Goal: Task Accomplishment & Management: Manage account settings

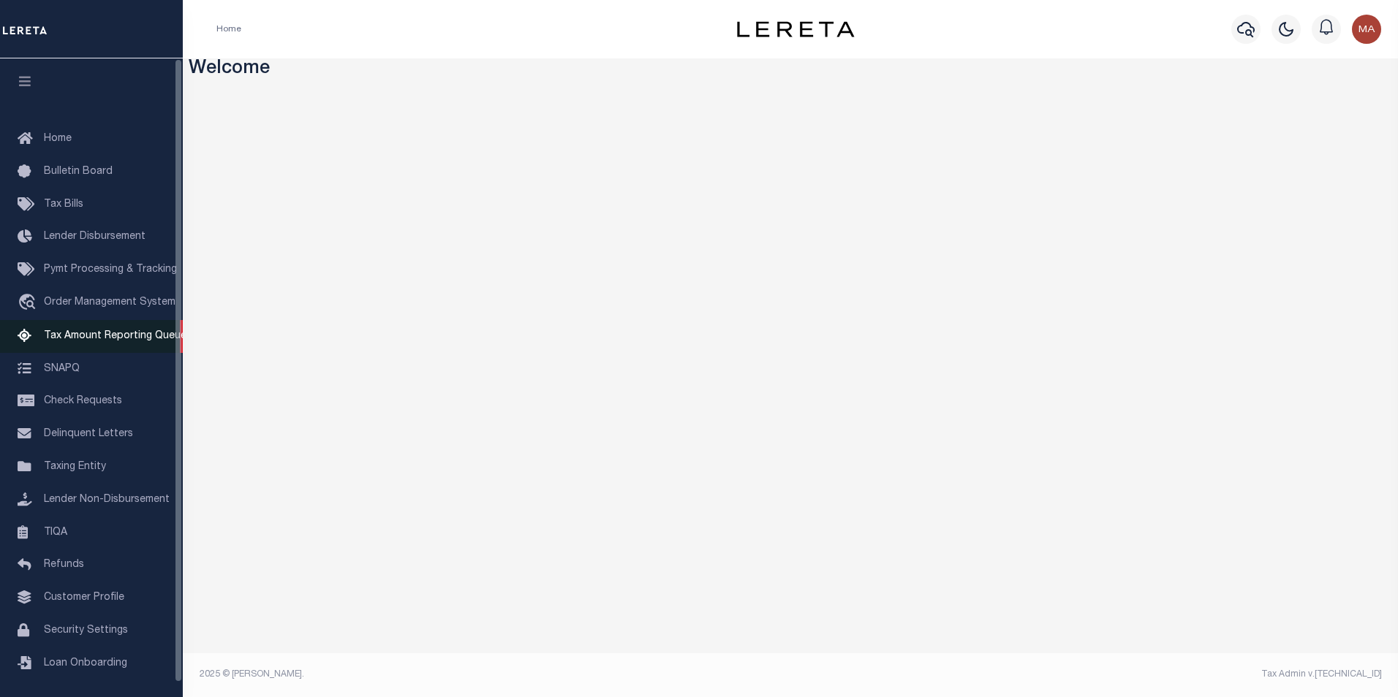
click at [112, 337] on span "Tax Amount Reporting Queue" at bounding box center [115, 336] width 143 height 10
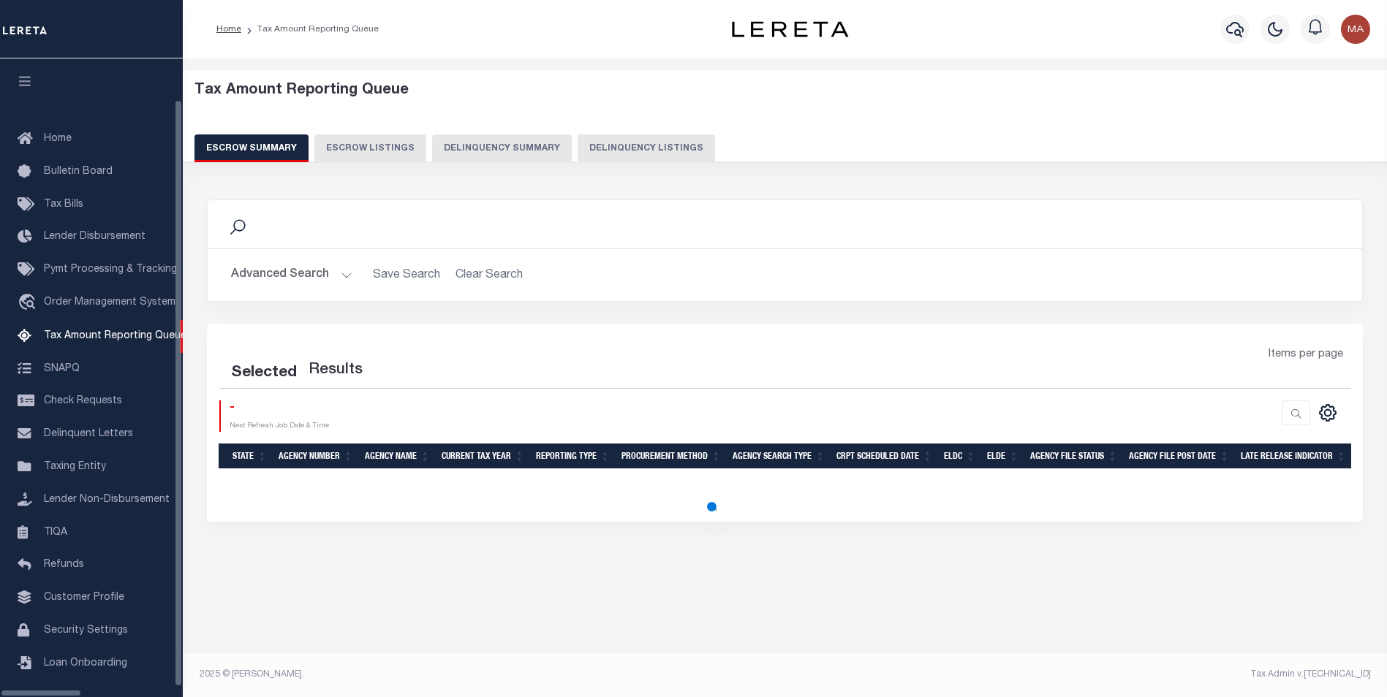
select select "100"
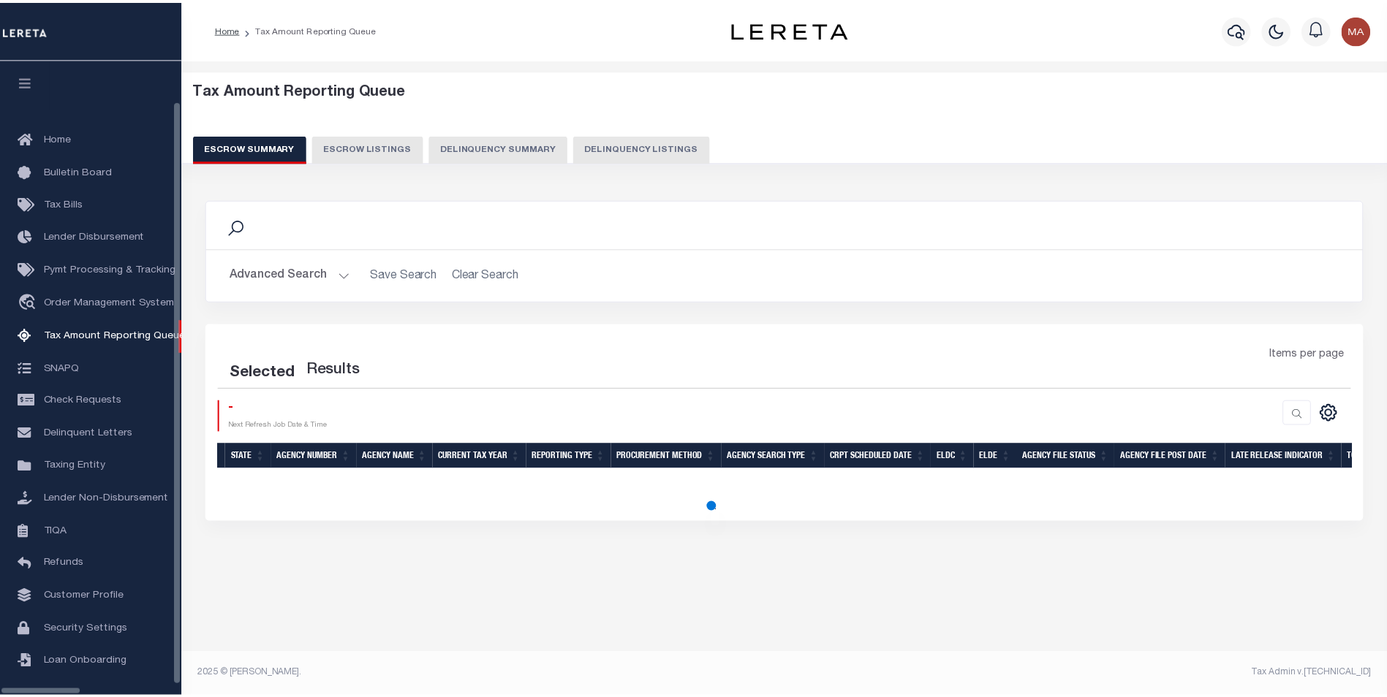
scroll to position [15, 0]
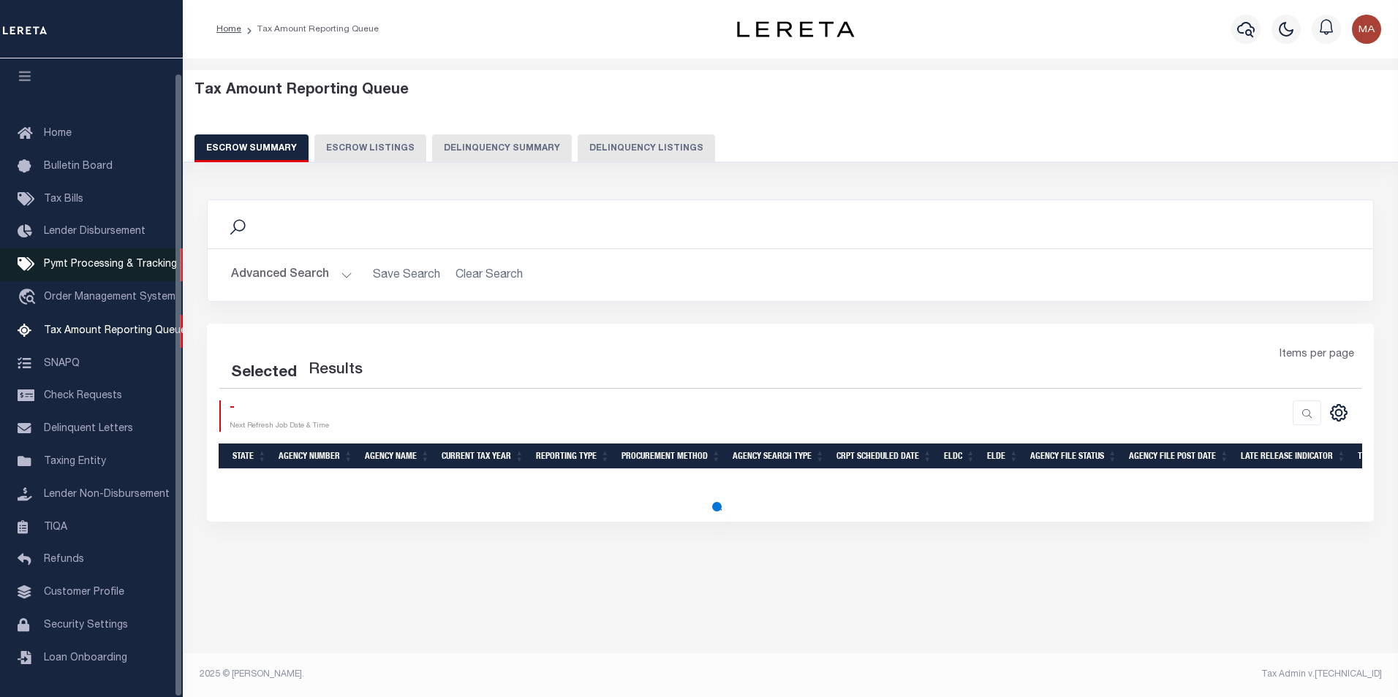
select select "100"
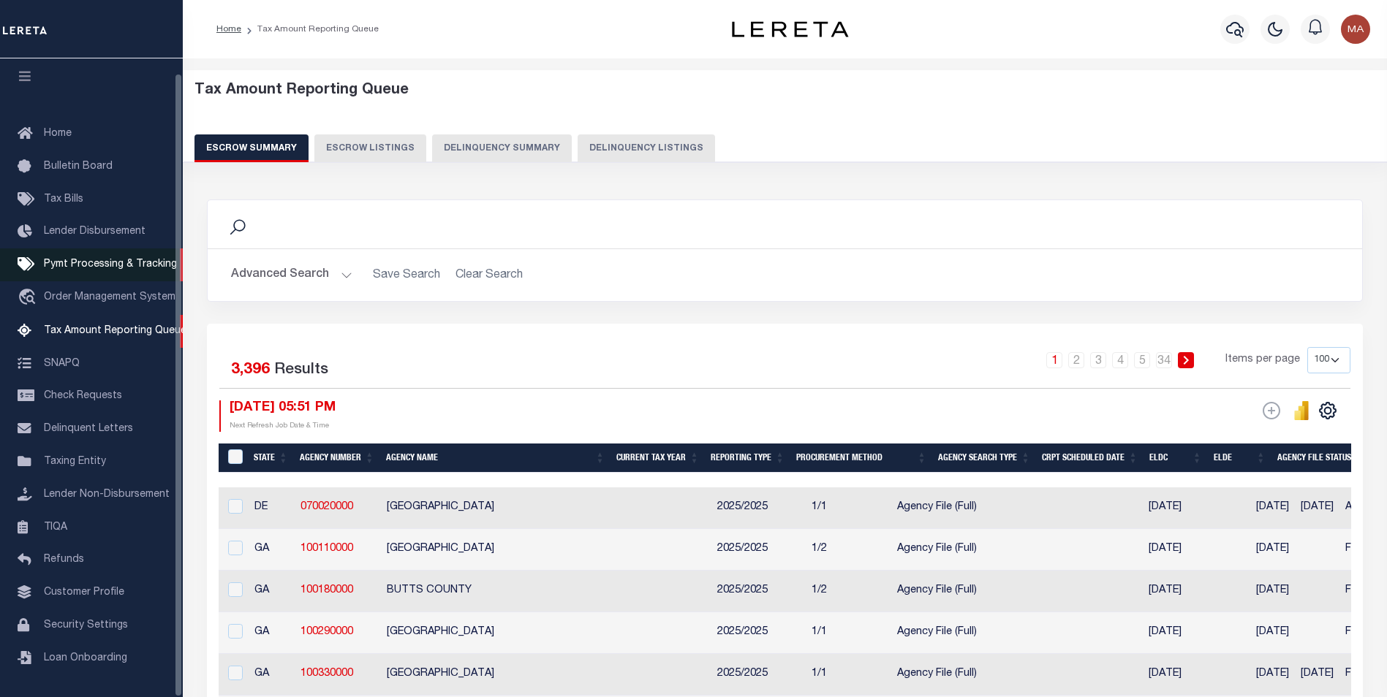
click at [74, 259] on span "Pymt Processing & Tracking" at bounding box center [110, 264] width 133 height 10
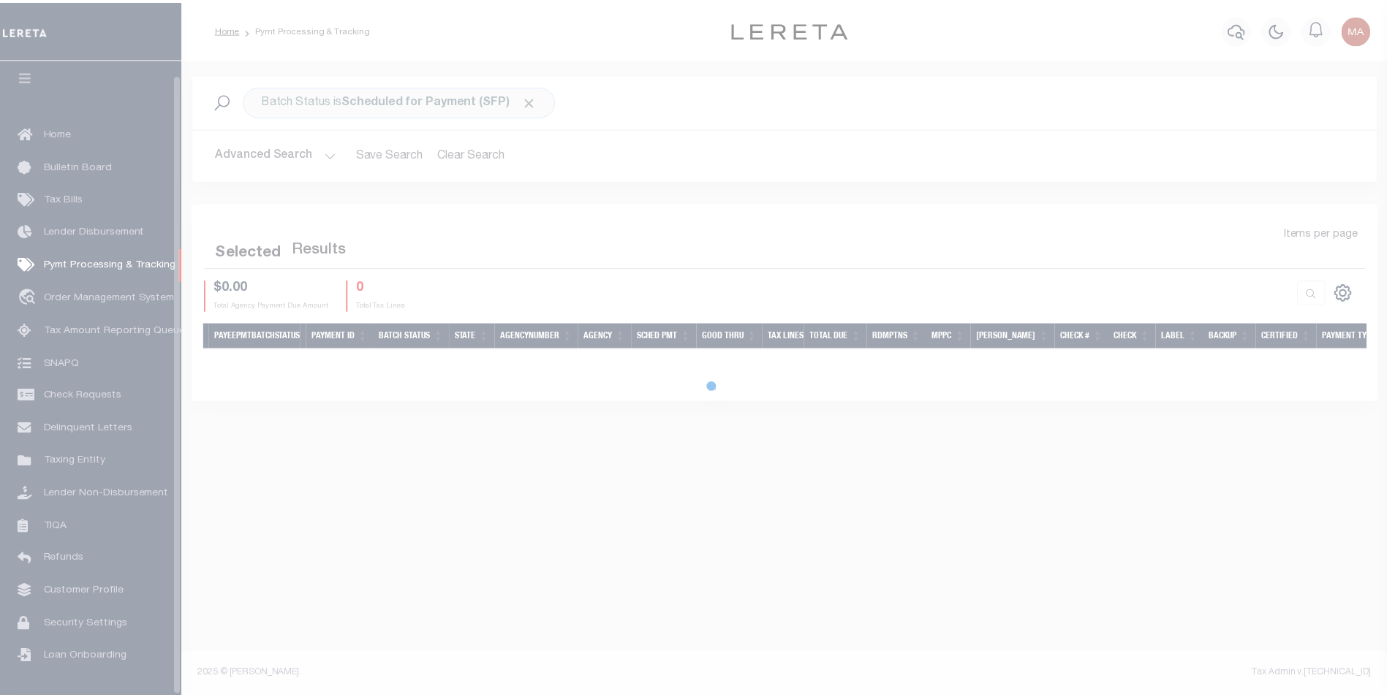
scroll to position [15, 0]
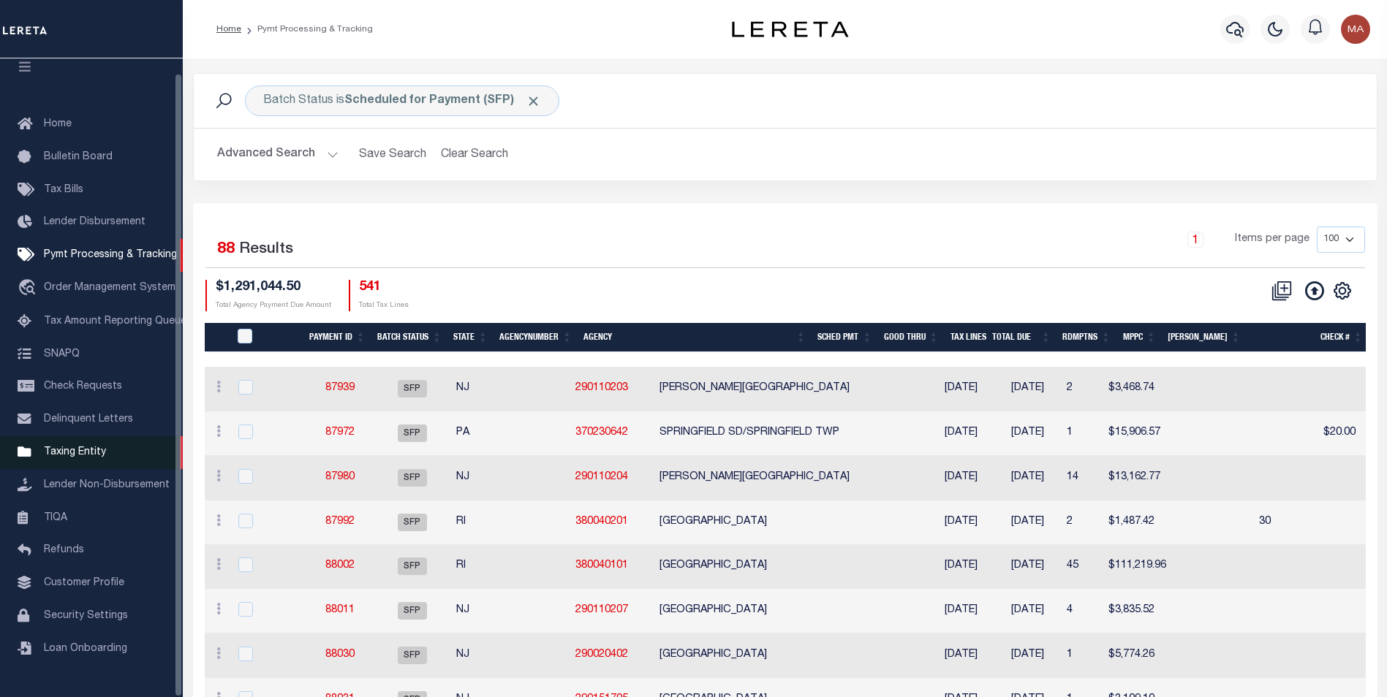
click at [82, 456] on span "Taxing Entity" at bounding box center [75, 452] width 62 height 10
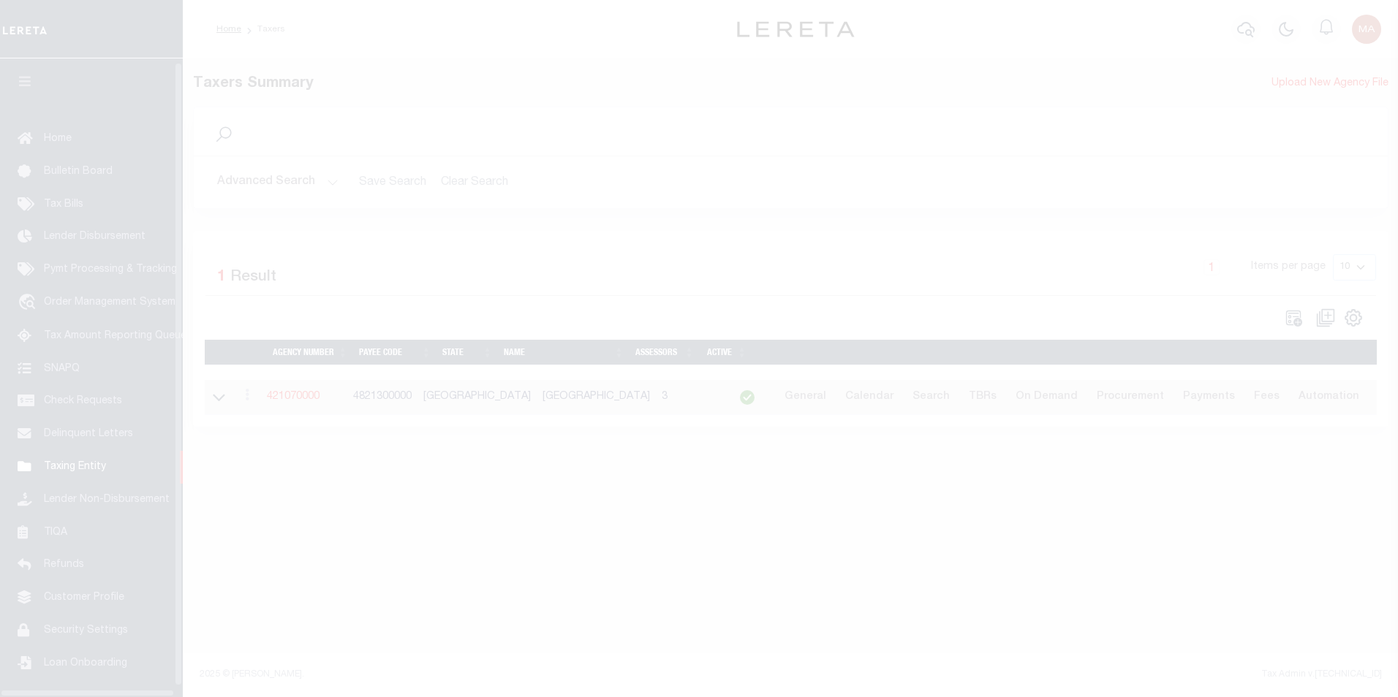
scroll to position [15, 0]
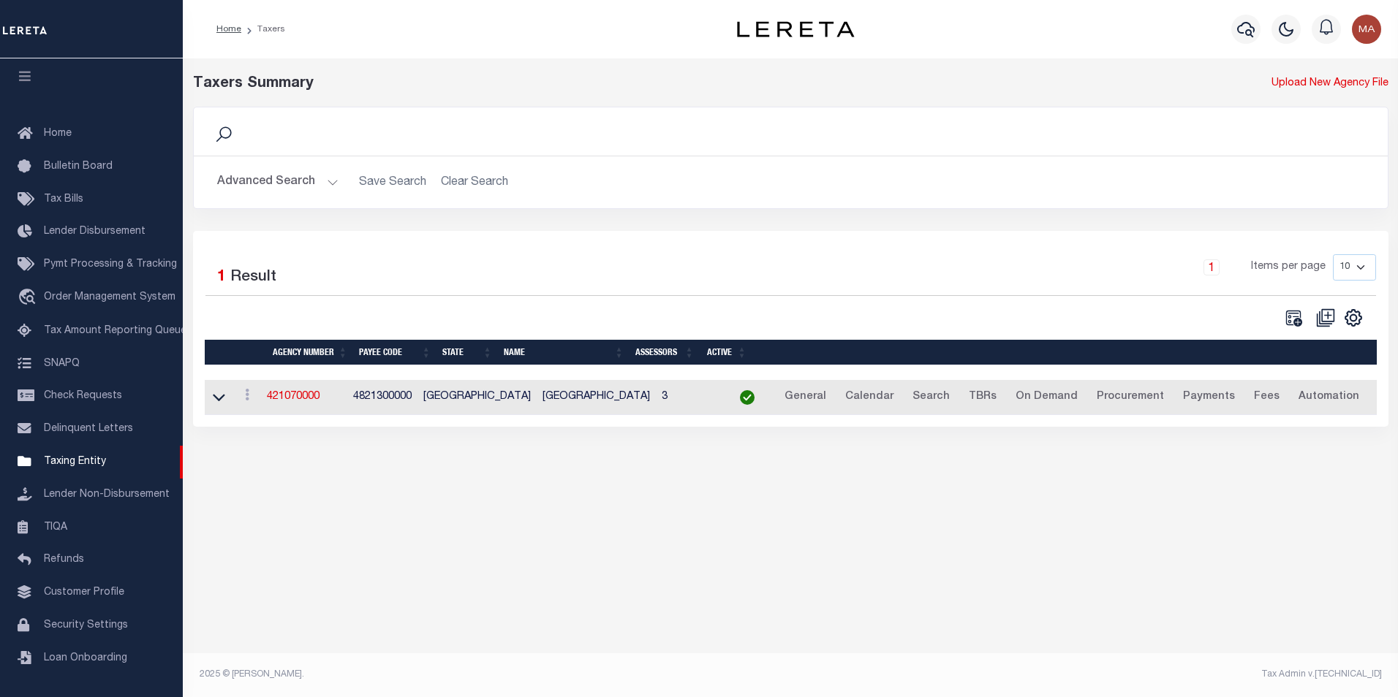
drag, startPoint x: 376, startPoint y: 123, endPoint x: 350, endPoint y: 145, distance: 34.2
click at [376, 123] on div "Search" at bounding box center [790, 131] width 1170 height 25
click at [329, 184] on button "Advanced Search" at bounding box center [277, 182] width 121 height 29
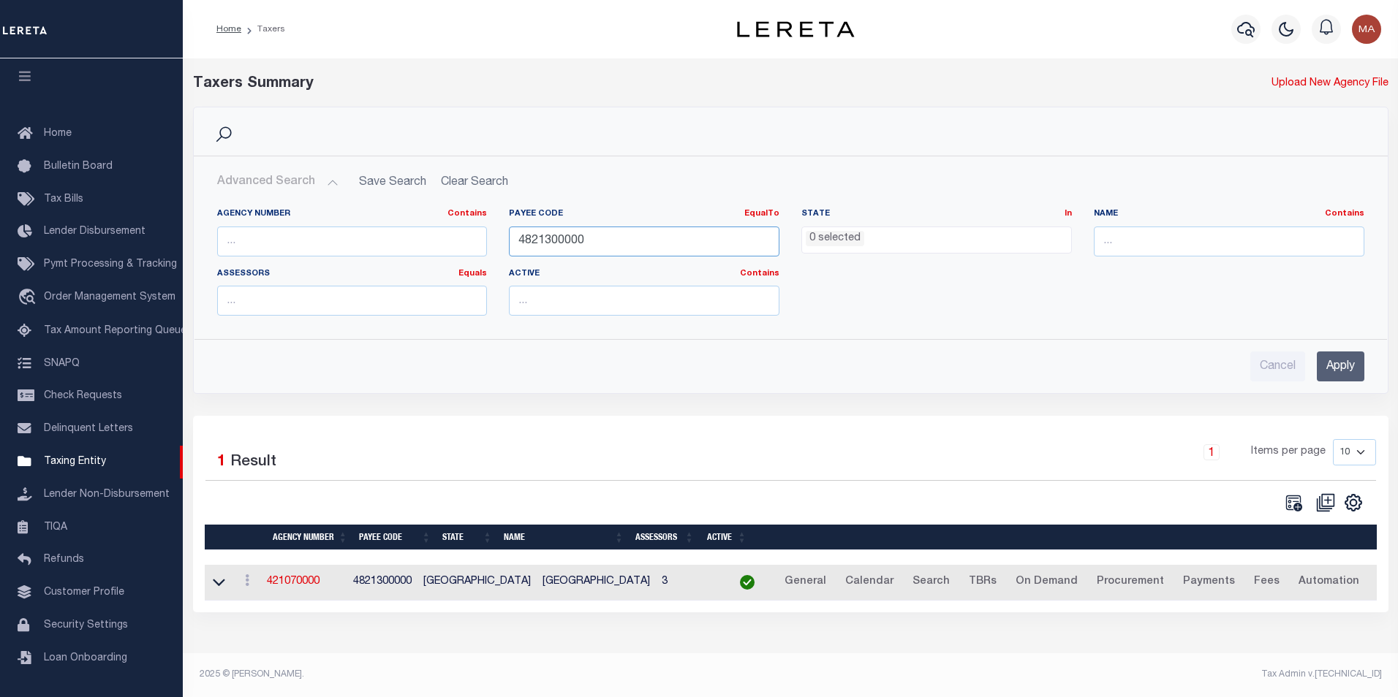
drag, startPoint x: 610, startPoint y: 246, endPoint x: 480, endPoint y: 244, distance: 130.1
click at [482, 244] on div "Agency Number Contains Contains Is Payee Code EqualTo Equals Is Not Equal To Is…" at bounding box center [790, 267] width 1169 height 119
paste input "17055"
type input "1705500000"
click at [1346, 374] on input "Apply" at bounding box center [1340, 367] width 48 height 30
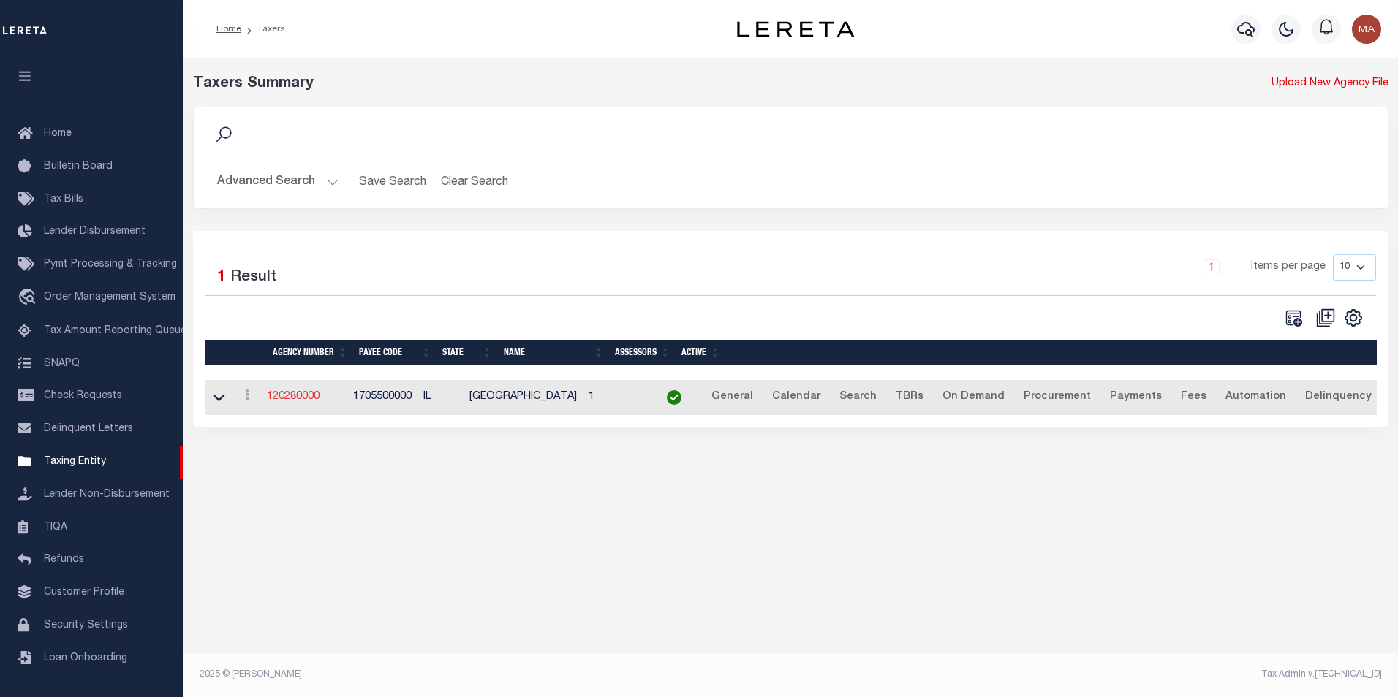
click at [293, 398] on link "120280000" at bounding box center [293, 397] width 53 height 10
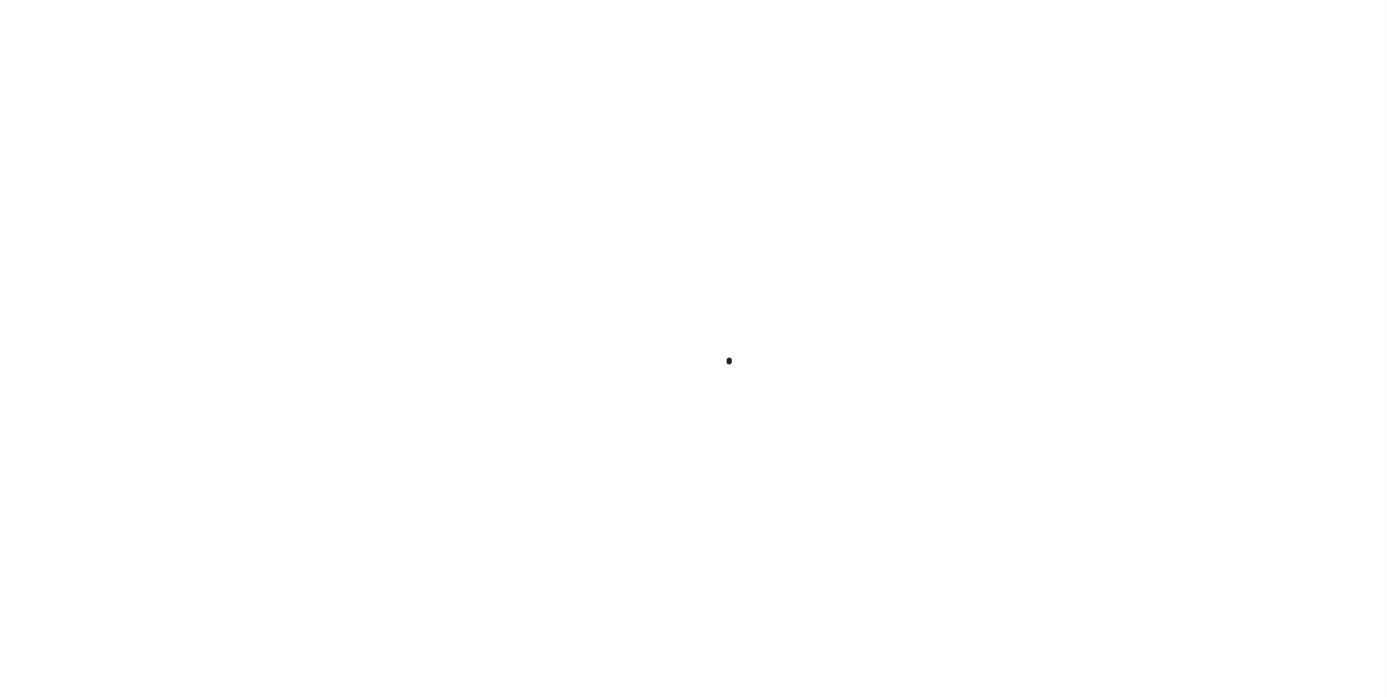
select select
checkbox input "false"
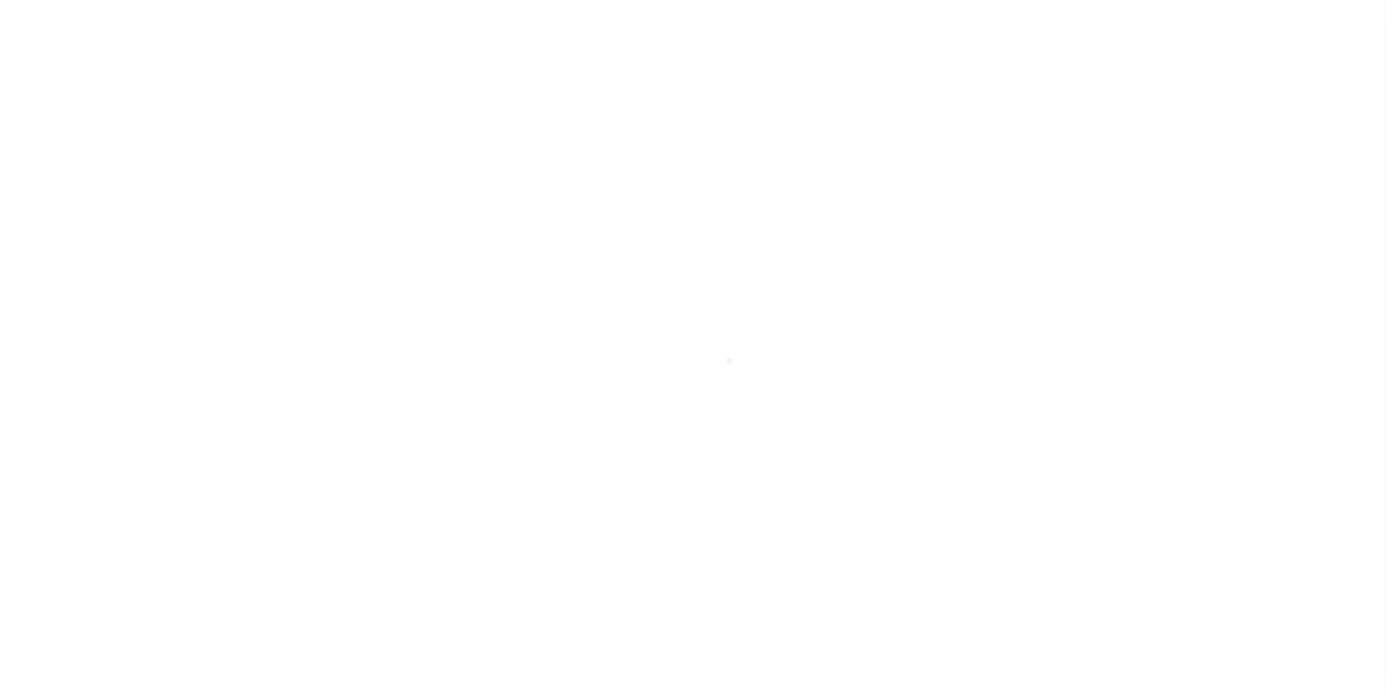
checkbox input "false"
type input "1705500000"
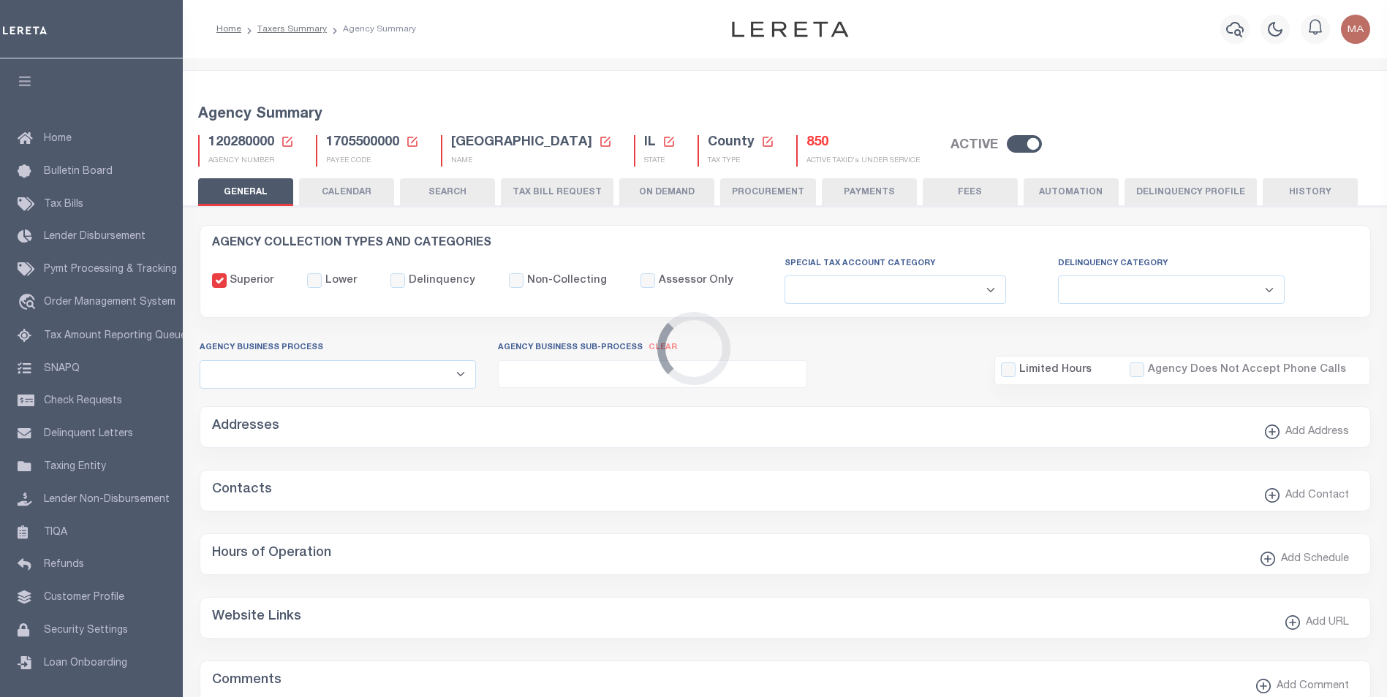
type input "2024/2025"
type input "3"
select select "SCPY"
select select "CPYM"
select select "WEB"
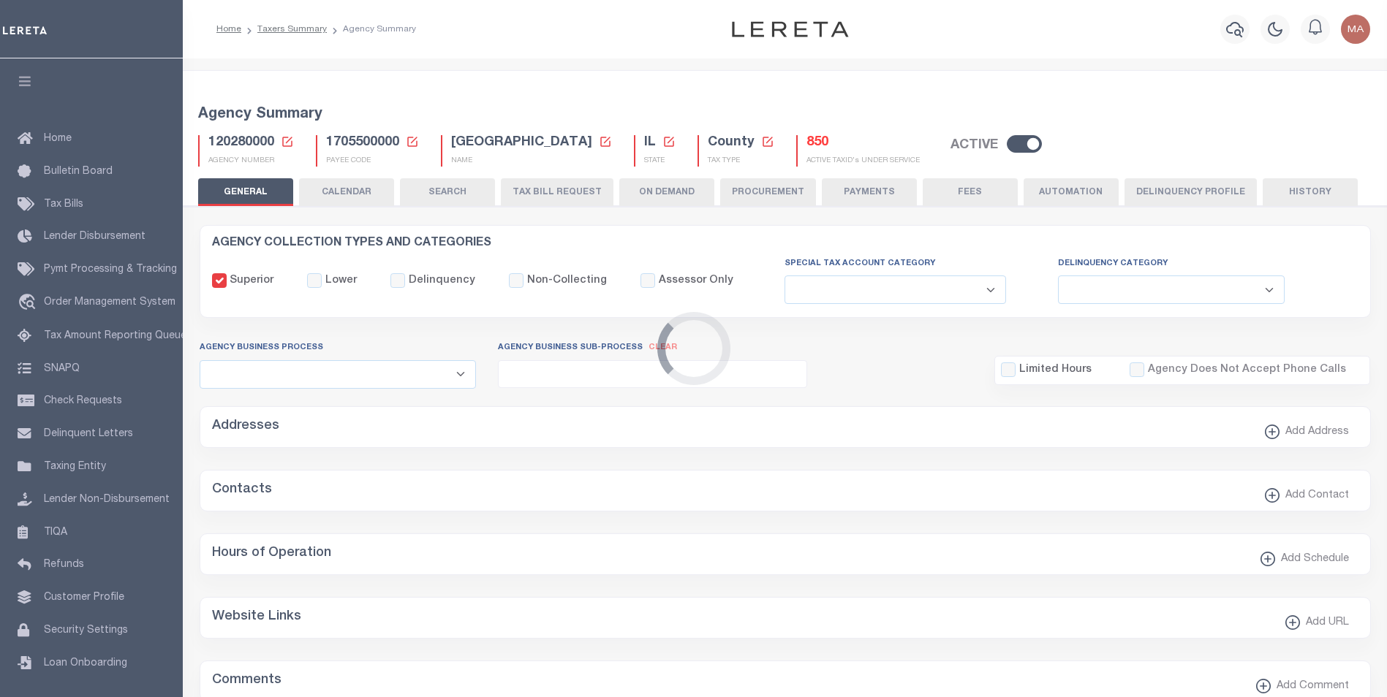
select select "PNA"
select select
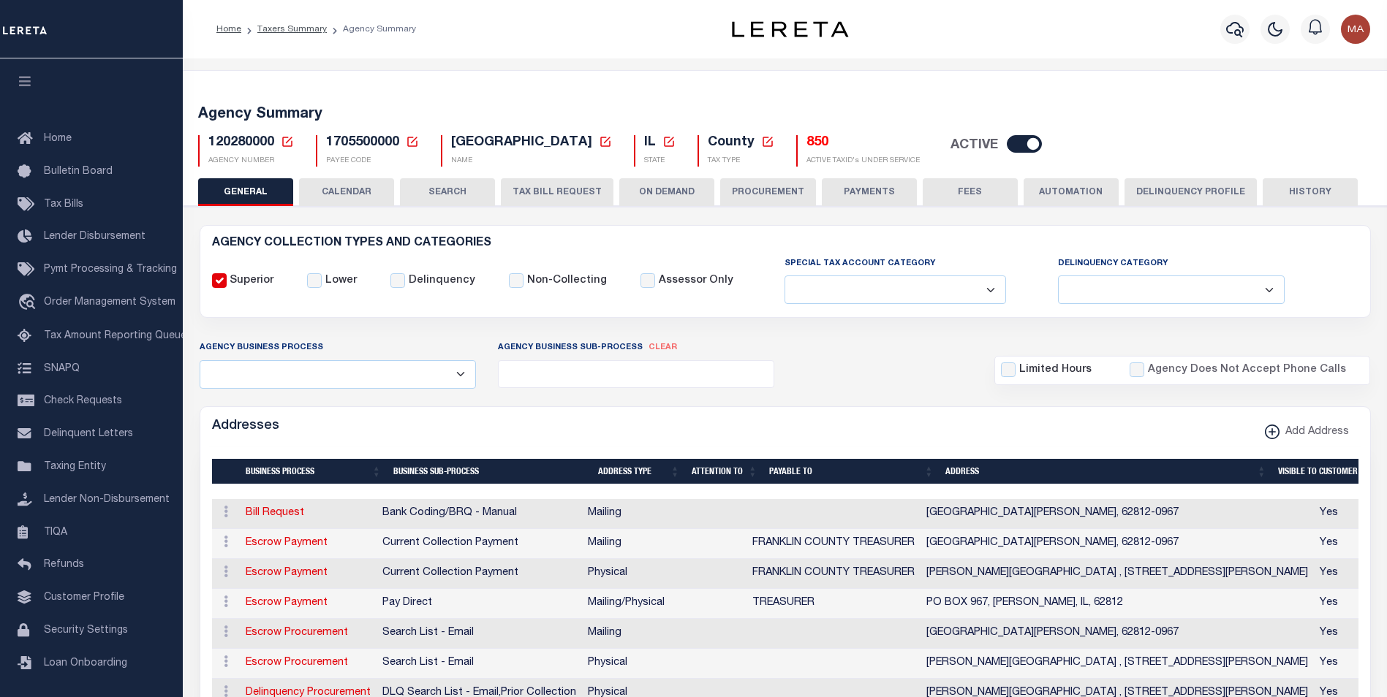
click at [1169, 190] on button "Delinquency Profile" at bounding box center [1190, 192] width 132 height 28
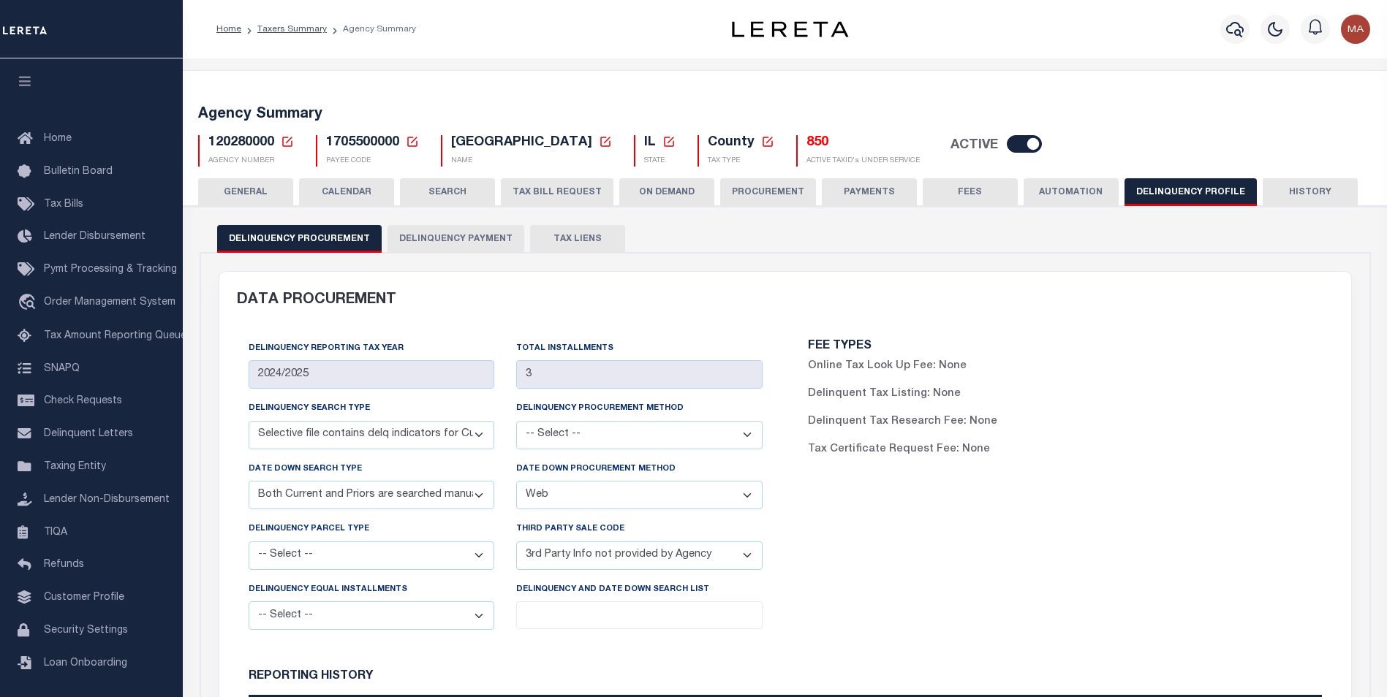
click at [450, 238] on button "Delinquency Payment" at bounding box center [455, 239] width 137 height 28
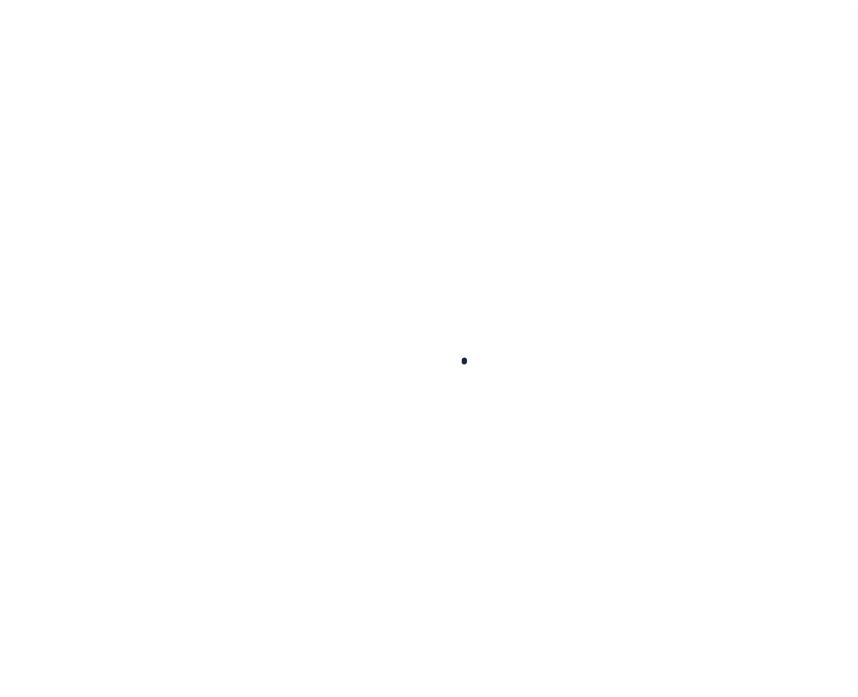
select select
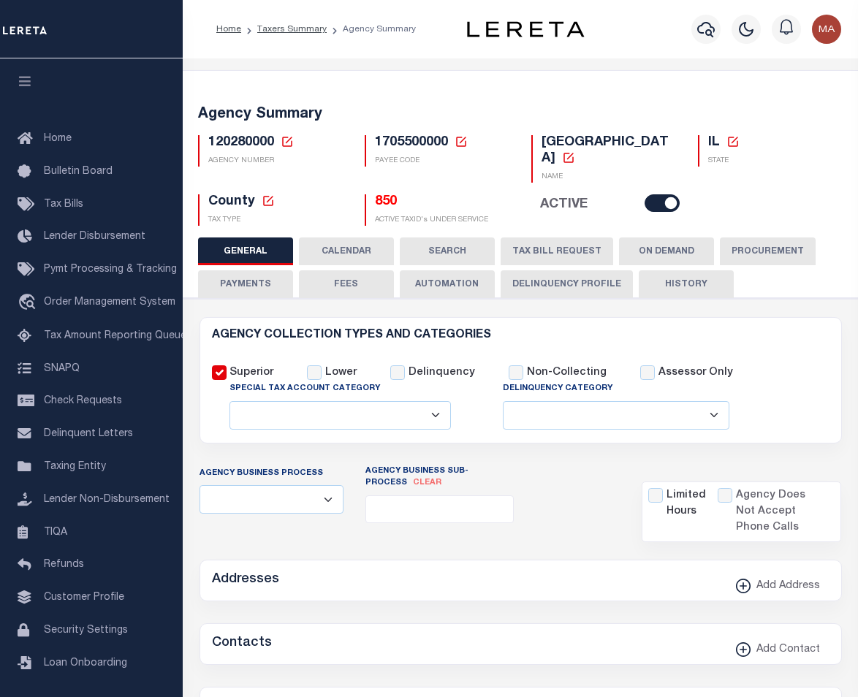
checkbox input "false"
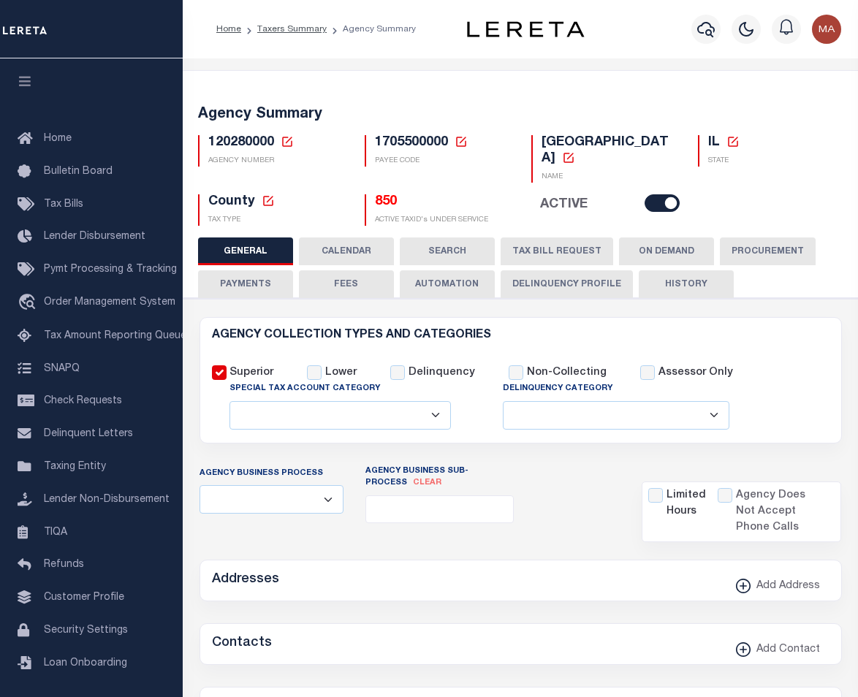
type input "1705500000"
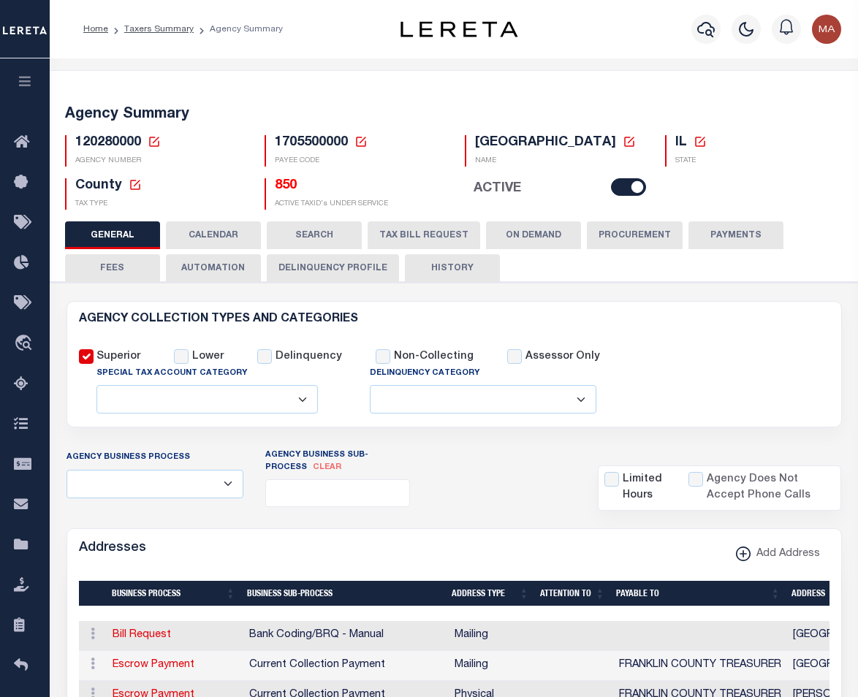
click at [333, 275] on button "Delinquency Profile" at bounding box center [333, 268] width 132 height 28
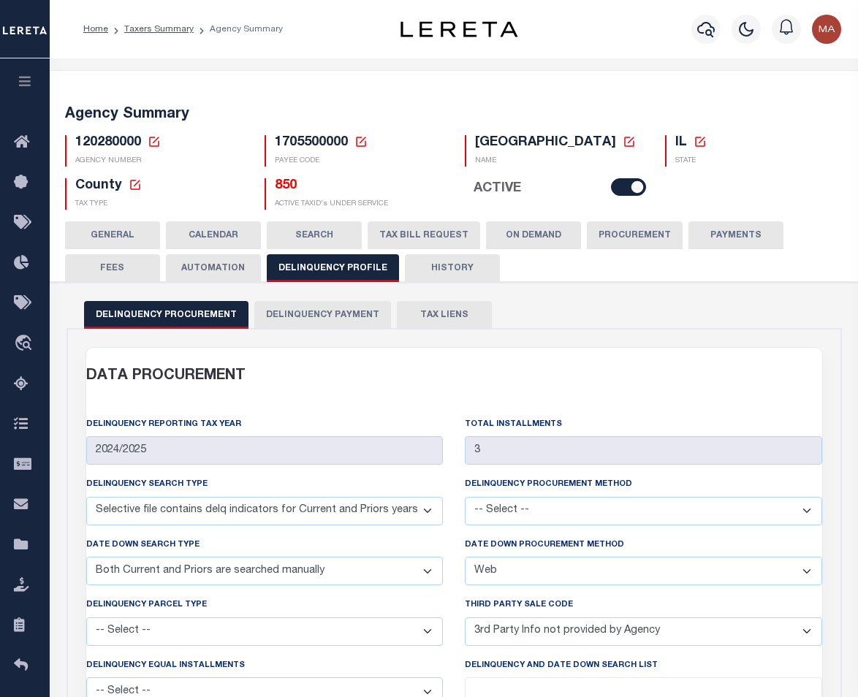
click at [319, 314] on button "Delinquency Payment" at bounding box center [322, 315] width 137 height 28
